Goal: Navigation & Orientation: Find specific page/section

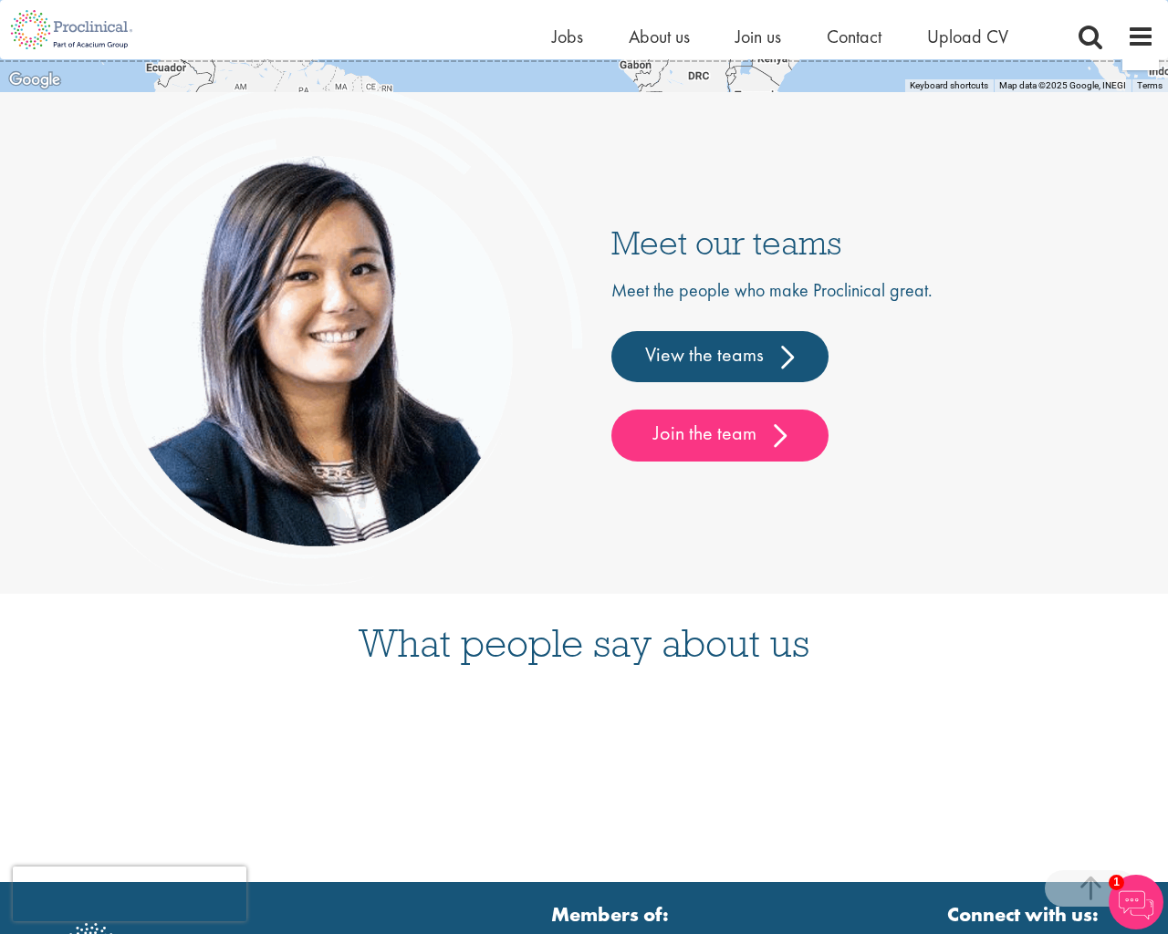
scroll to position [4770, 0]
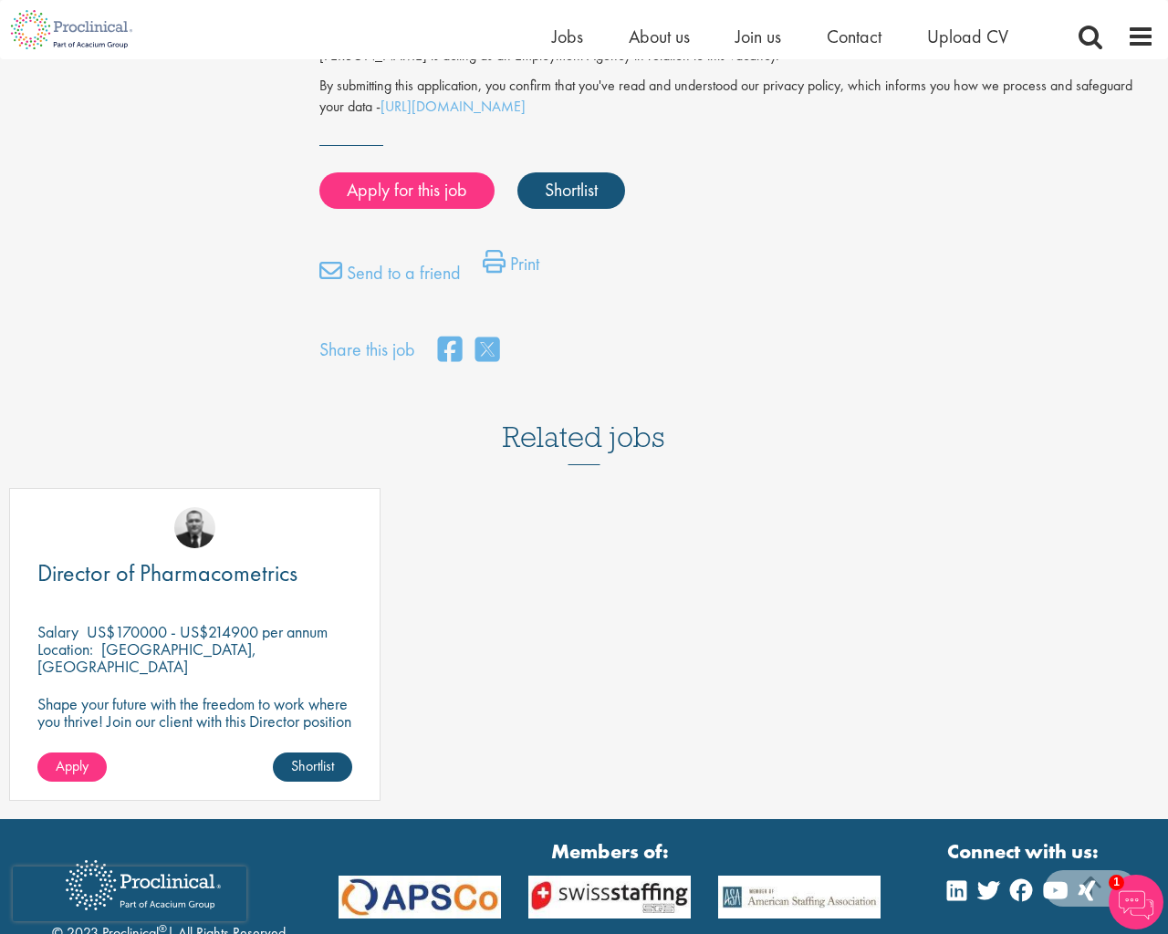
scroll to position [1493, 0]
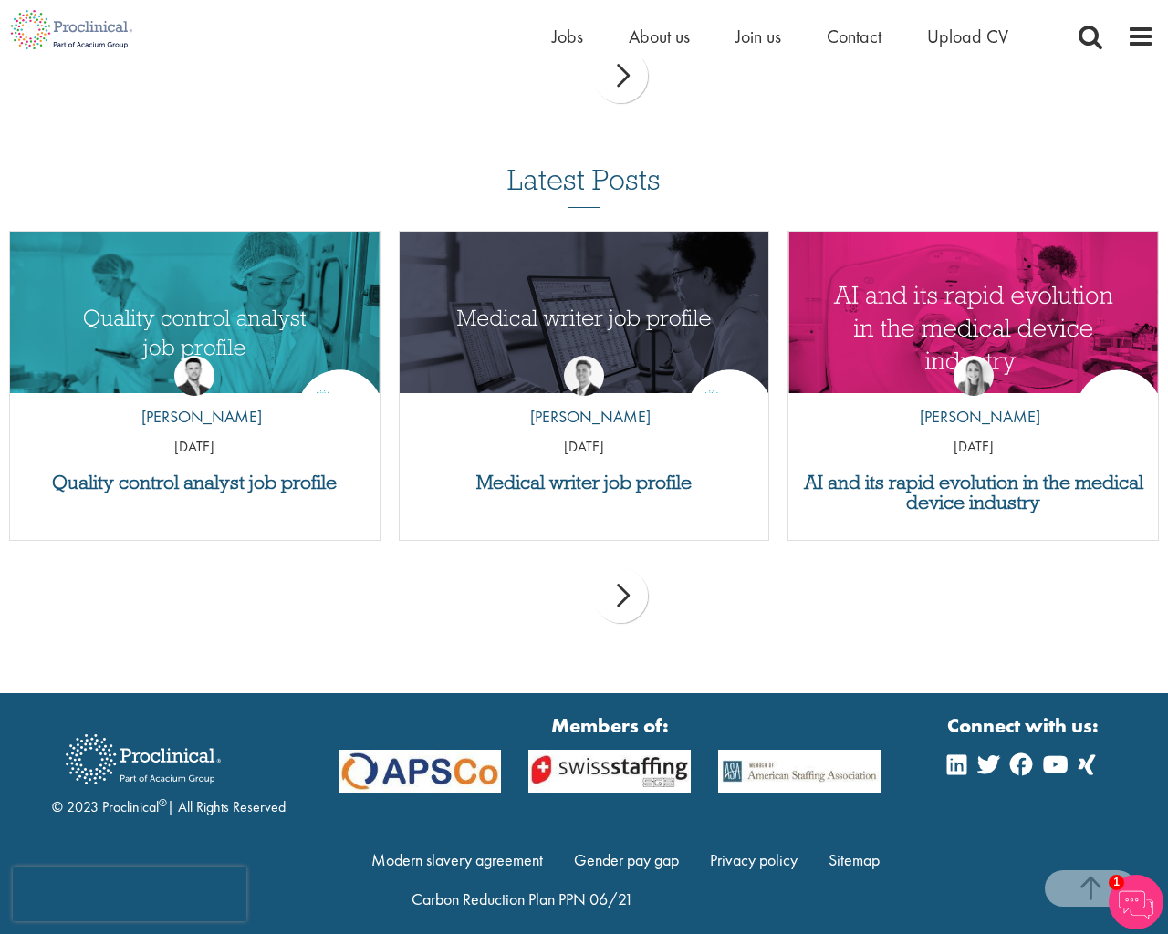
scroll to position [3213, 0]
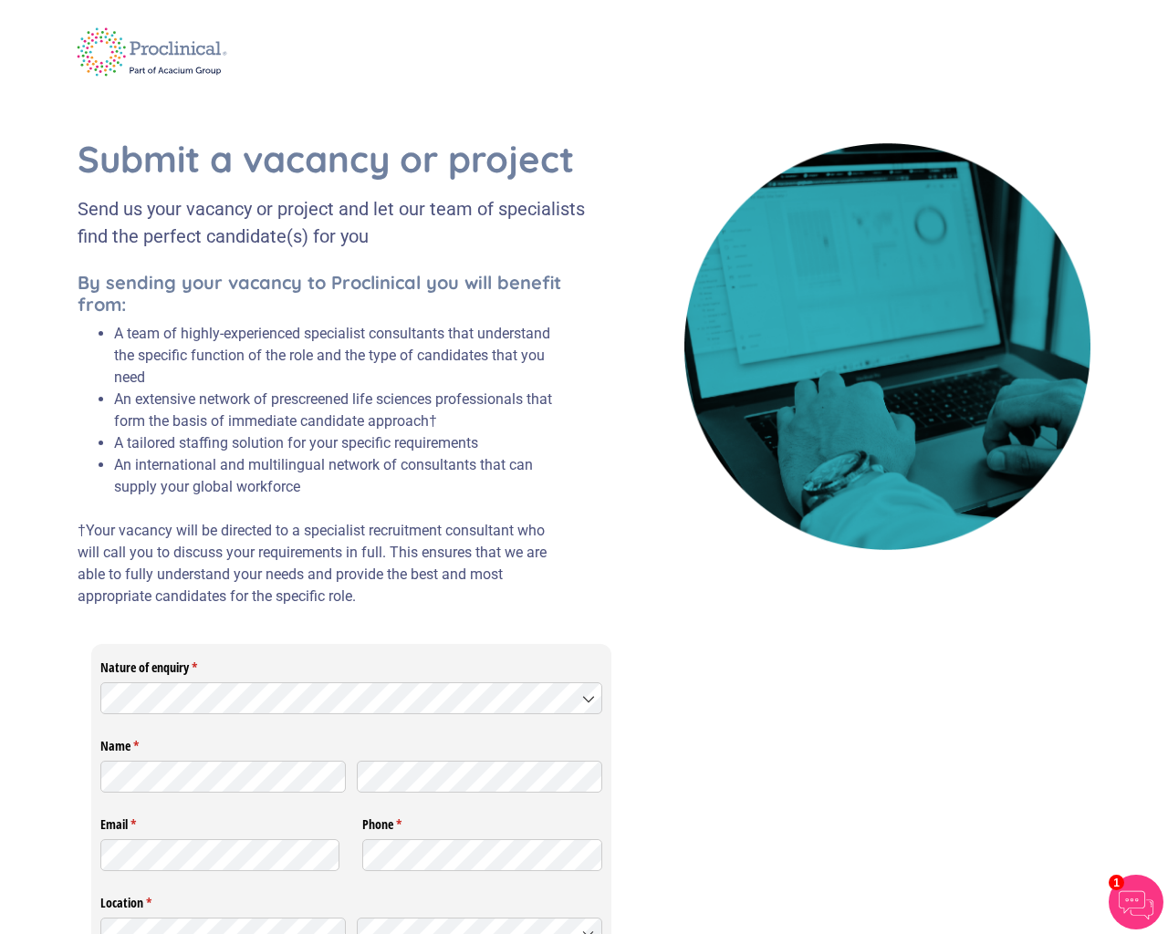
scroll to position [258, 0]
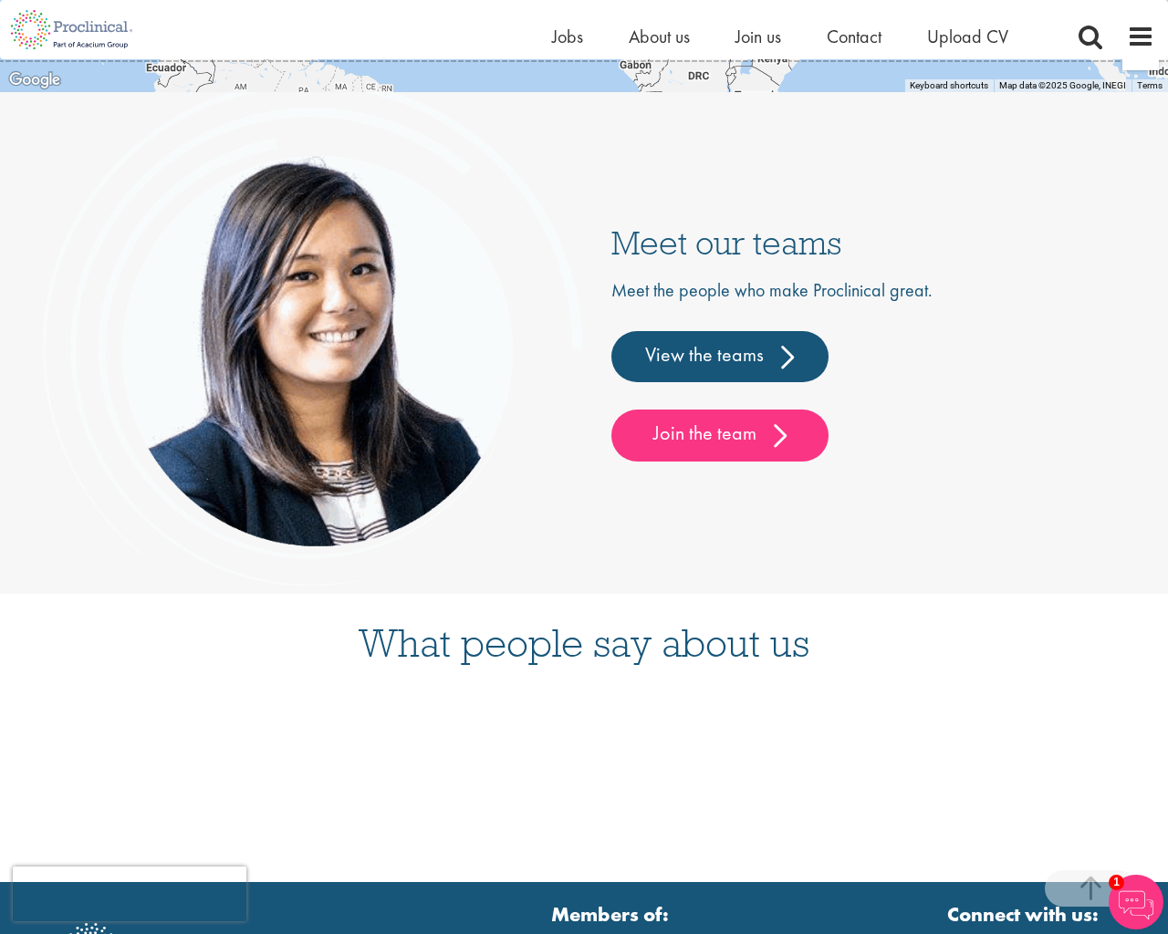
scroll to position [4770, 0]
